Goal: Information Seeking & Learning: Learn about a topic

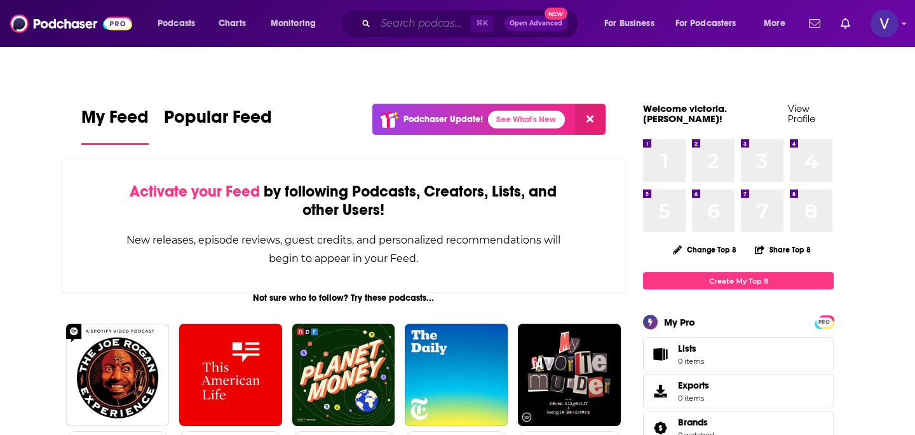
click at [411, 24] on input "Search podcasts, credits, & more..." at bounding box center [422, 23] width 95 height 20
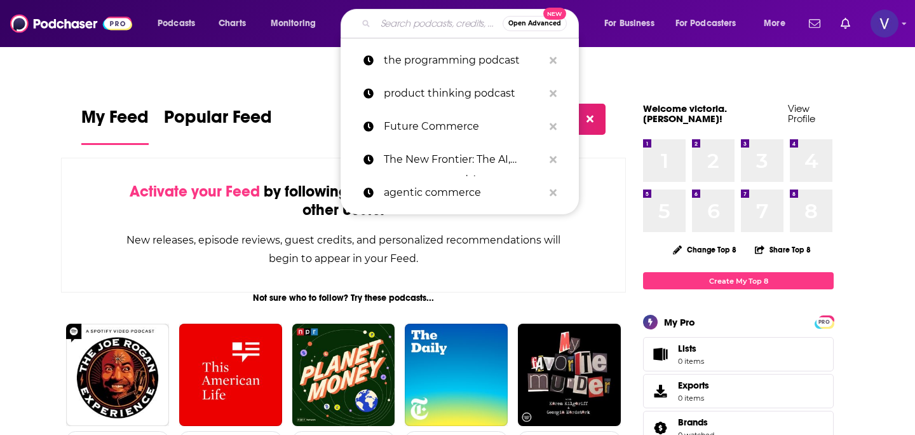
click at [411, 24] on input "Search podcasts, credits, & more..." at bounding box center [438, 23] width 127 height 20
paste input "The Software Leaders Uncensored Podcast with [PERSON_NAME]"
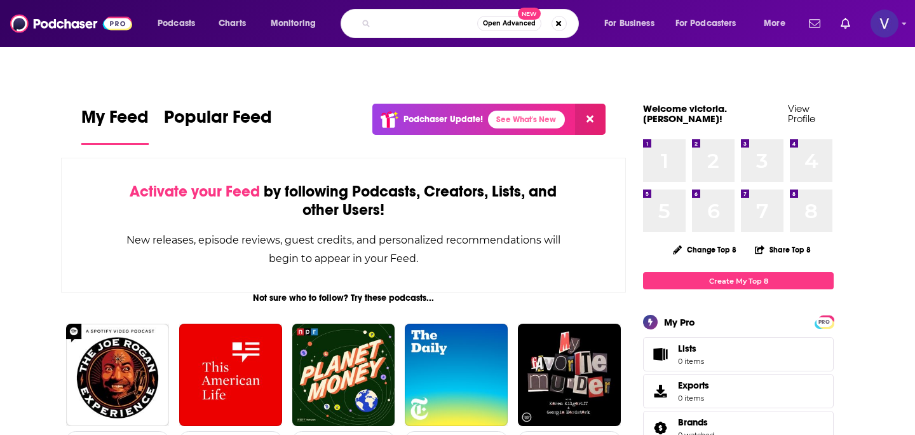
type input "The Software Leaders Uncensored Podcast with [PERSON_NAME]"
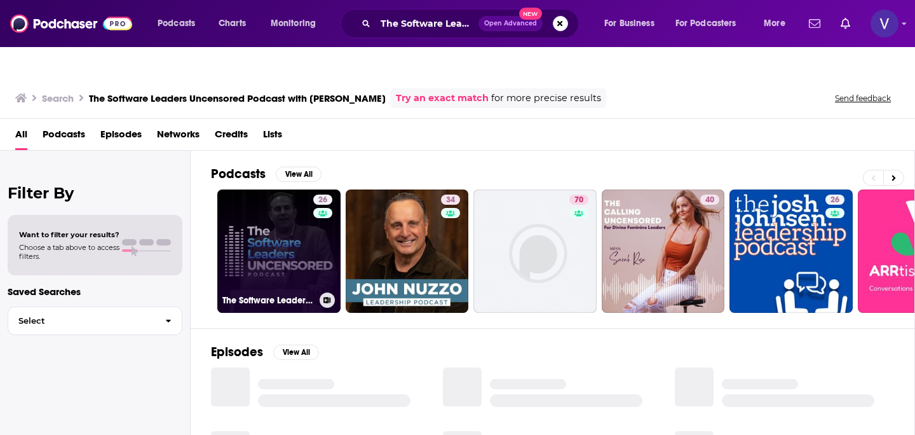
click at [286, 220] on link "26 The Software Leaders Uncensored Podcast" at bounding box center [278, 250] width 123 height 123
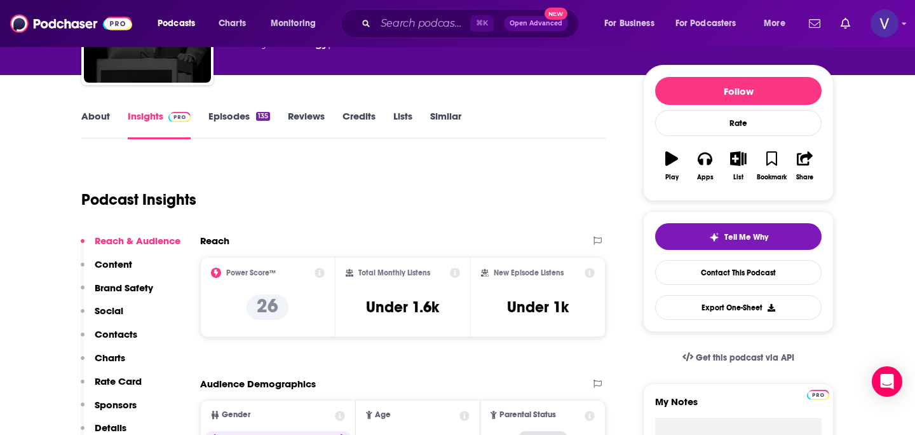
scroll to position [161, 0]
